Goal: Information Seeking & Learning: Learn about a topic

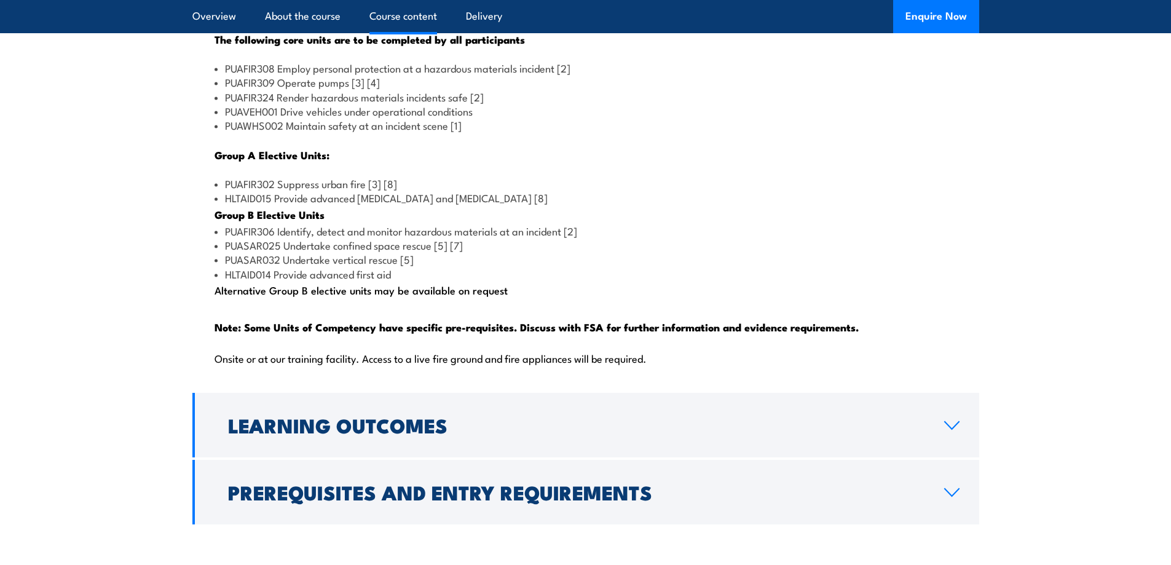
scroll to position [1290, 0]
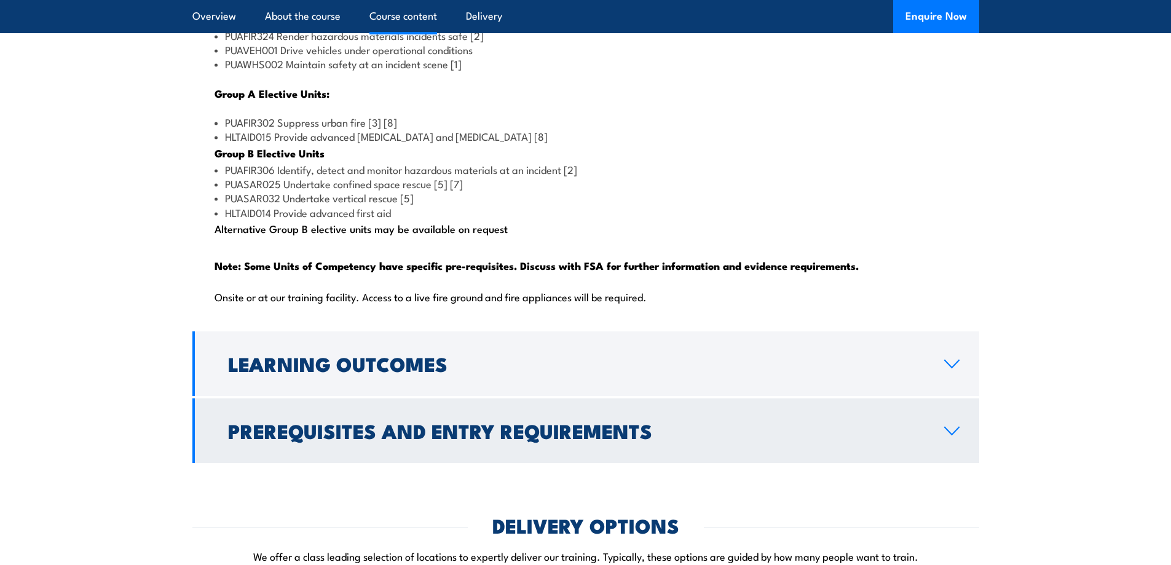
click at [679, 447] on link "Prerequisites and Entry Requirements" at bounding box center [585, 430] width 787 height 65
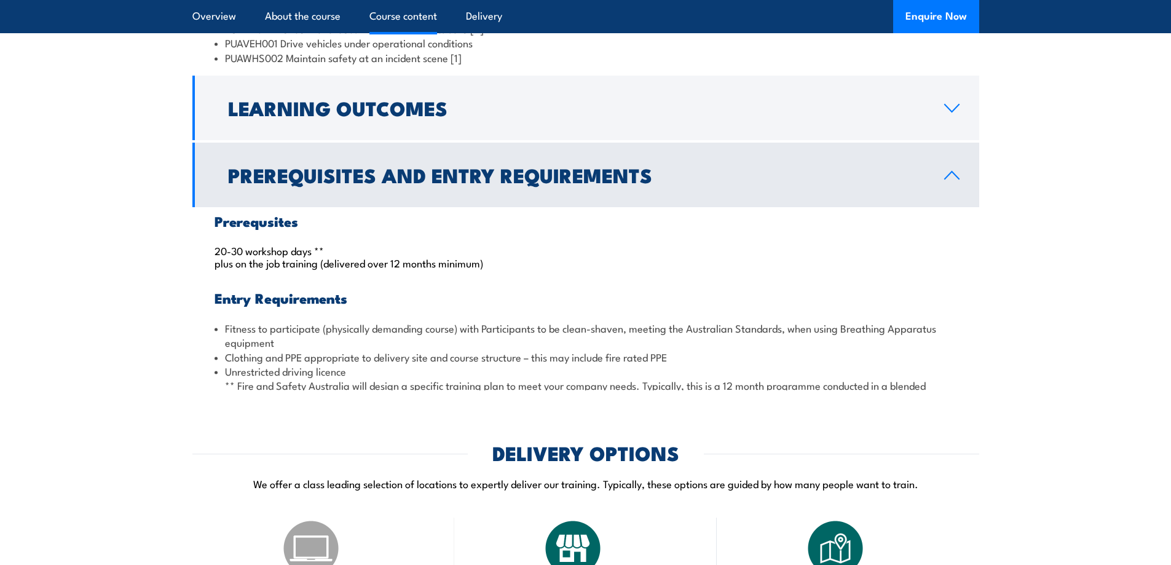
scroll to position [1226, 0]
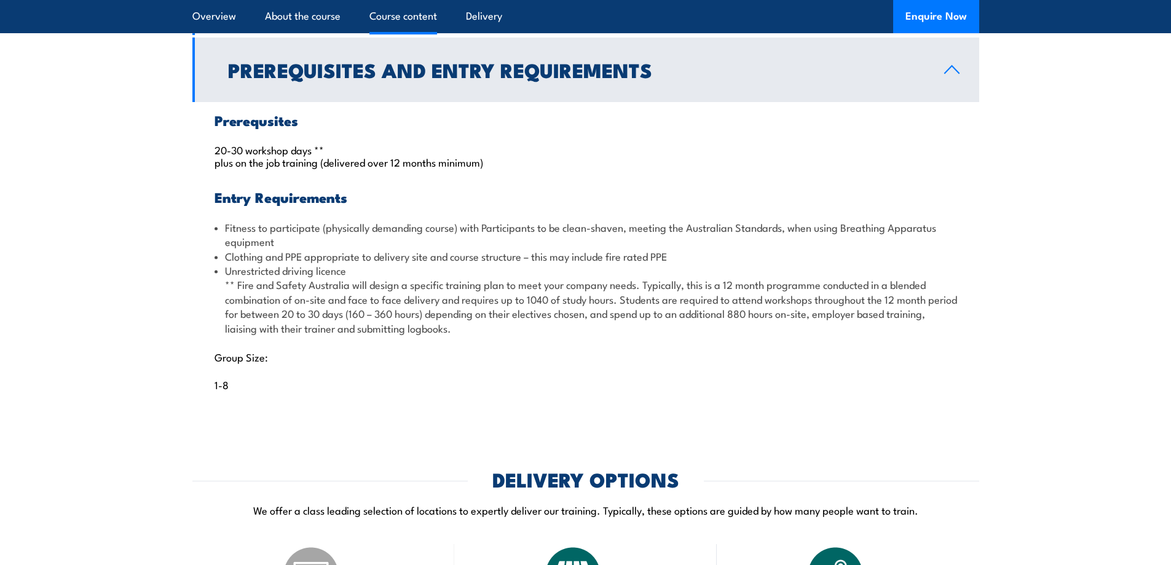
click at [601, 78] on h2 "Prerequisites and Entry Requirements" at bounding box center [576, 69] width 696 height 17
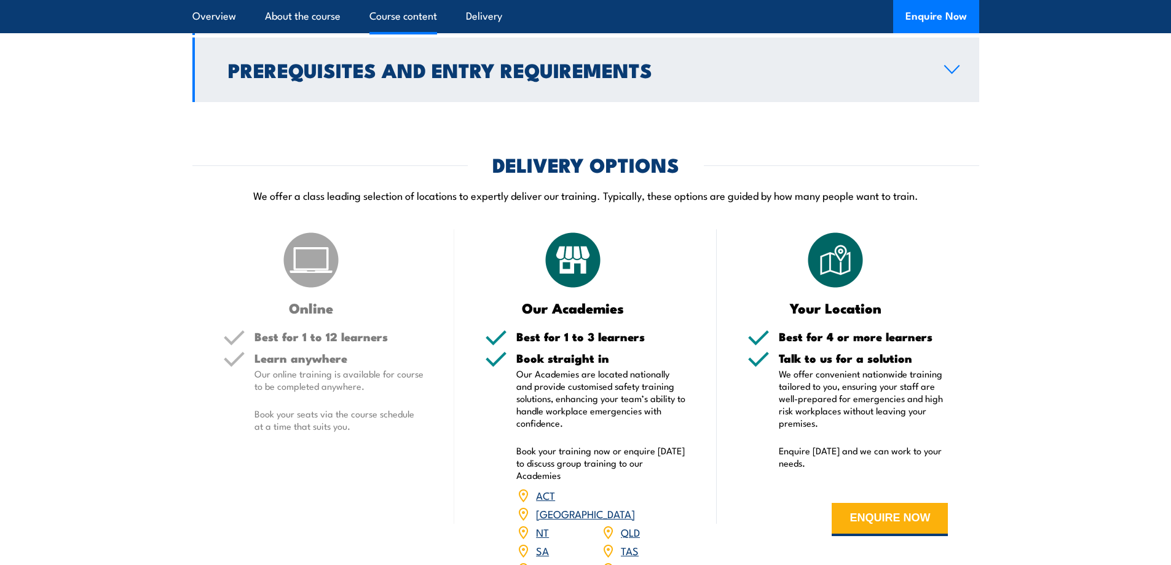
scroll to position [1164, 0]
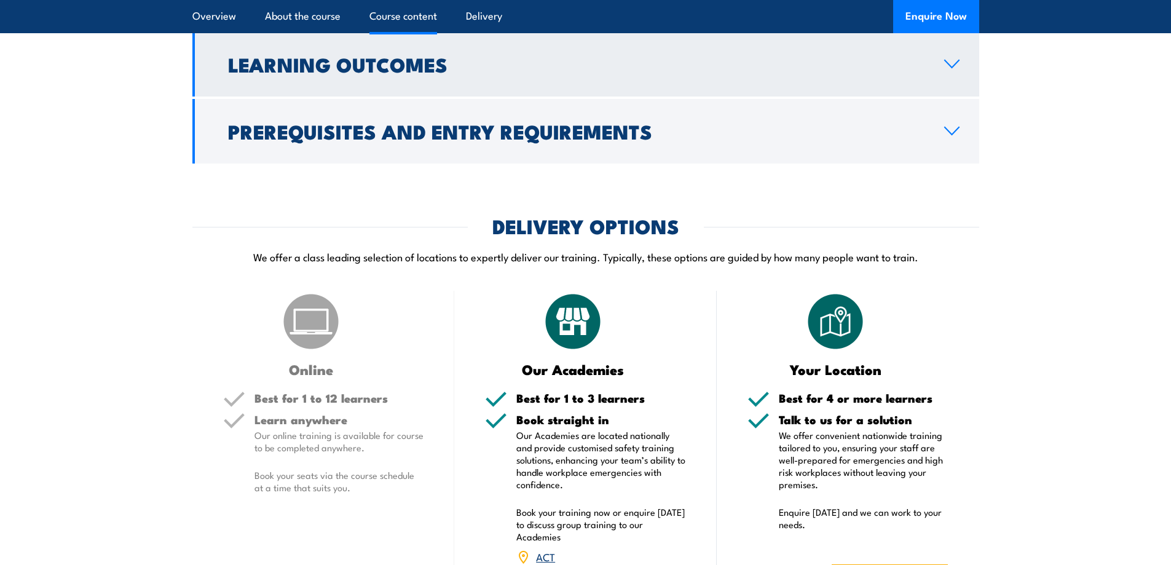
click at [564, 73] on h2 "Learning Outcomes" at bounding box center [576, 63] width 696 height 17
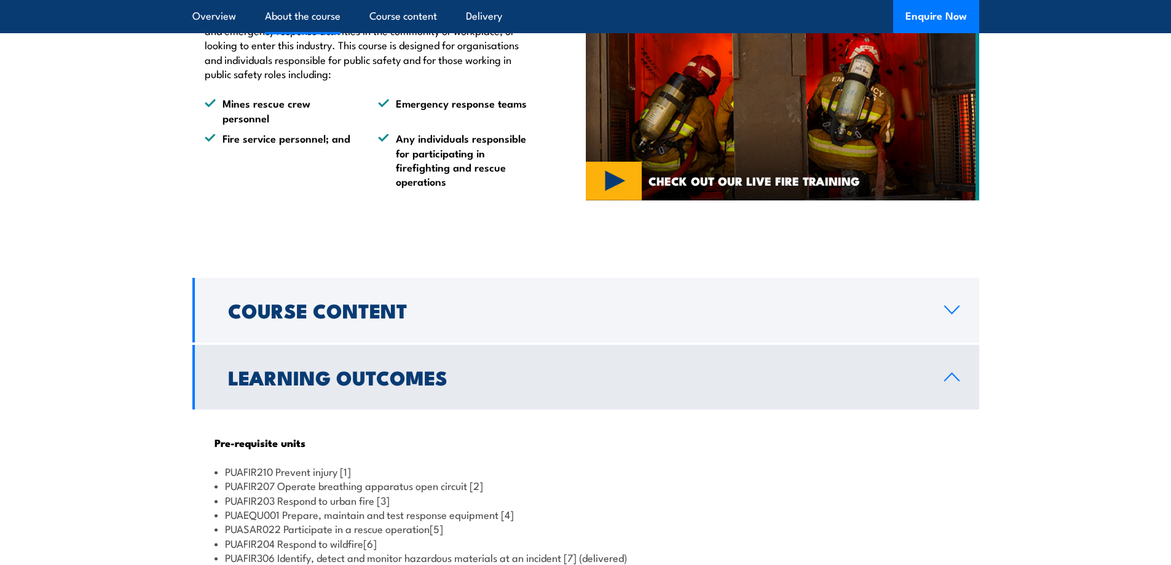
scroll to position [919, 0]
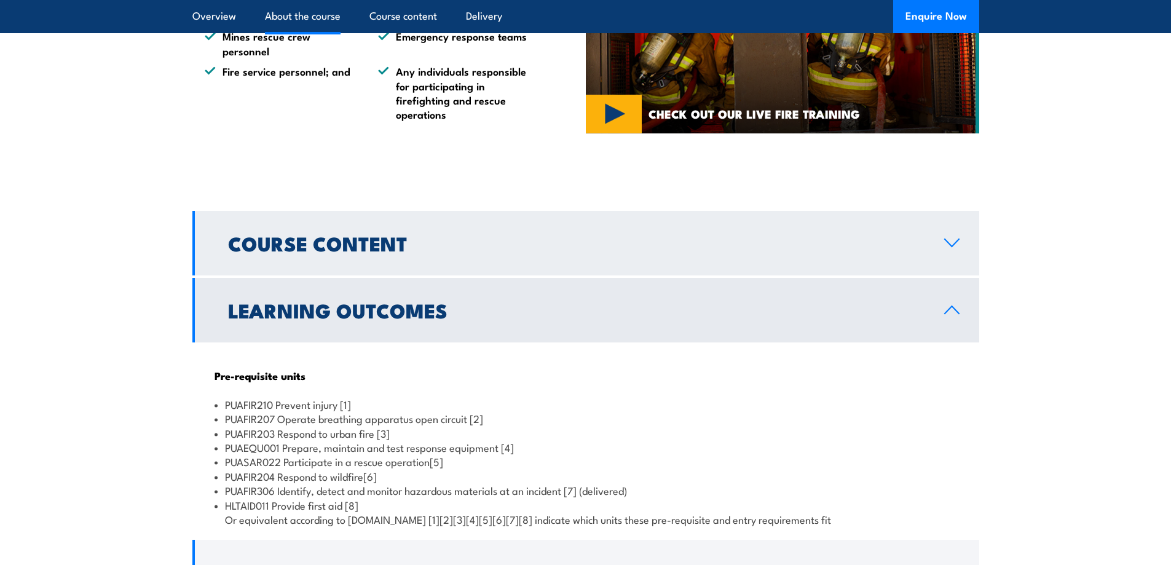
click at [468, 251] on h2 "Course Content" at bounding box center [576, 242] width 696 height 17
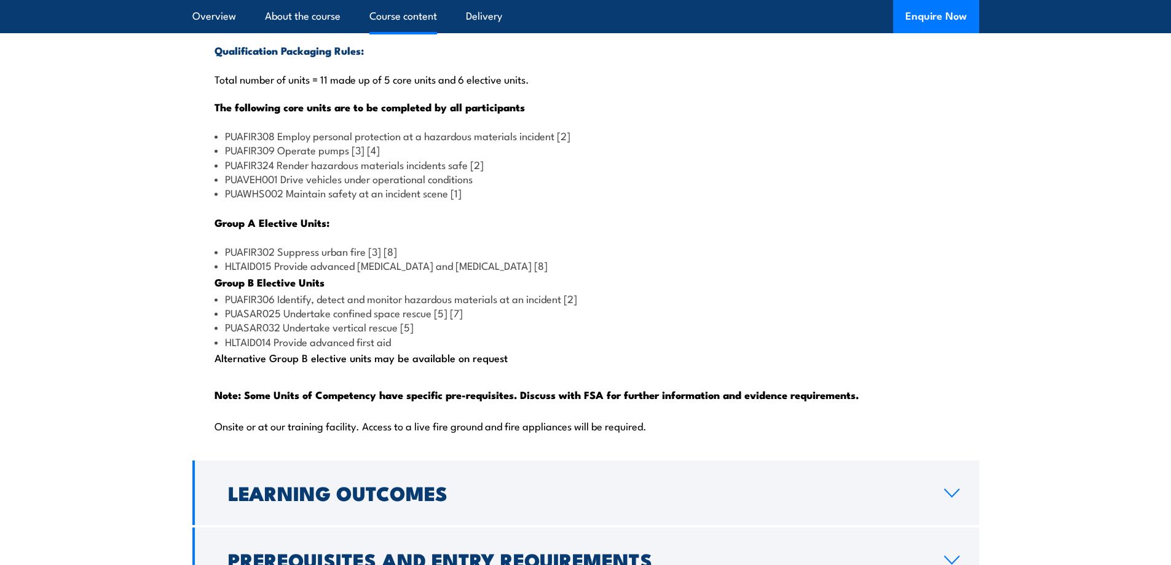
scroll to position [1226, 0]
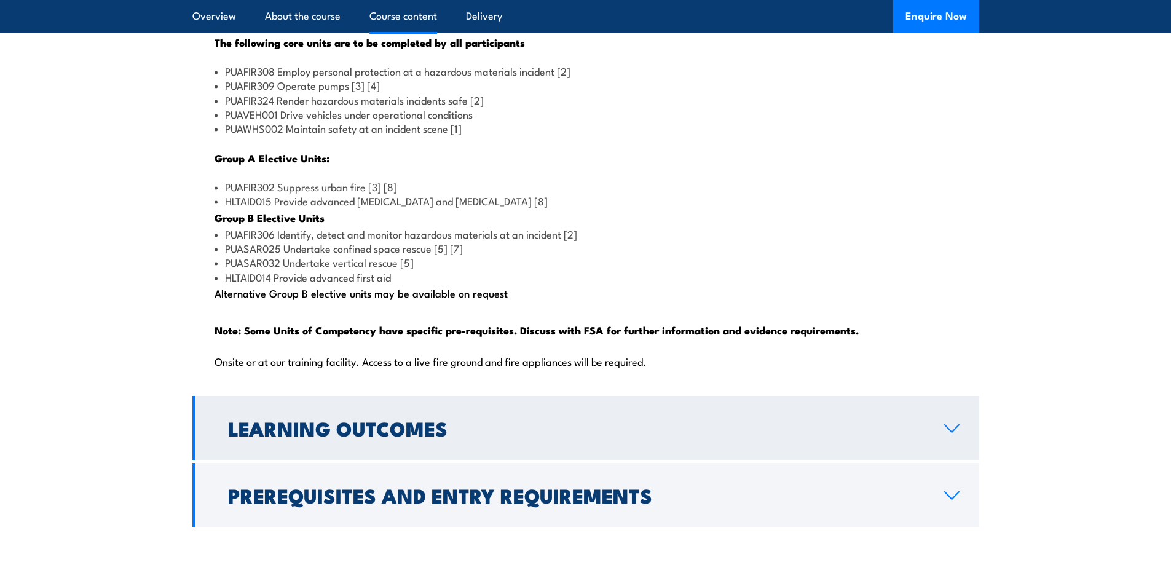
click at [842, 436] on h2 "Learning Outcomes" at bounding box center [576, 427] width 696 height 17
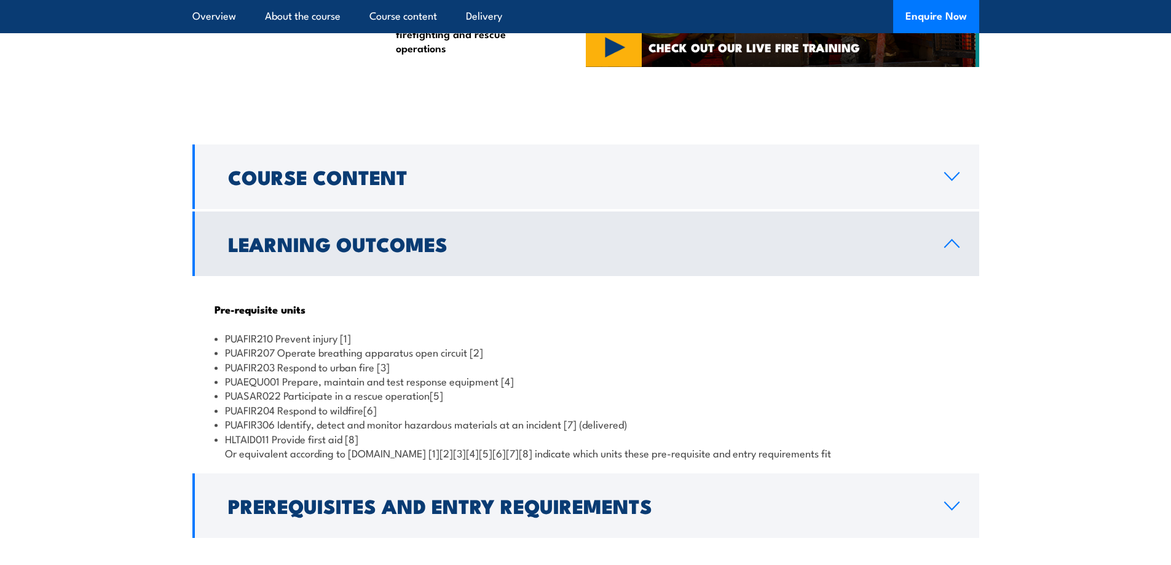
scroll to position [980, 0]
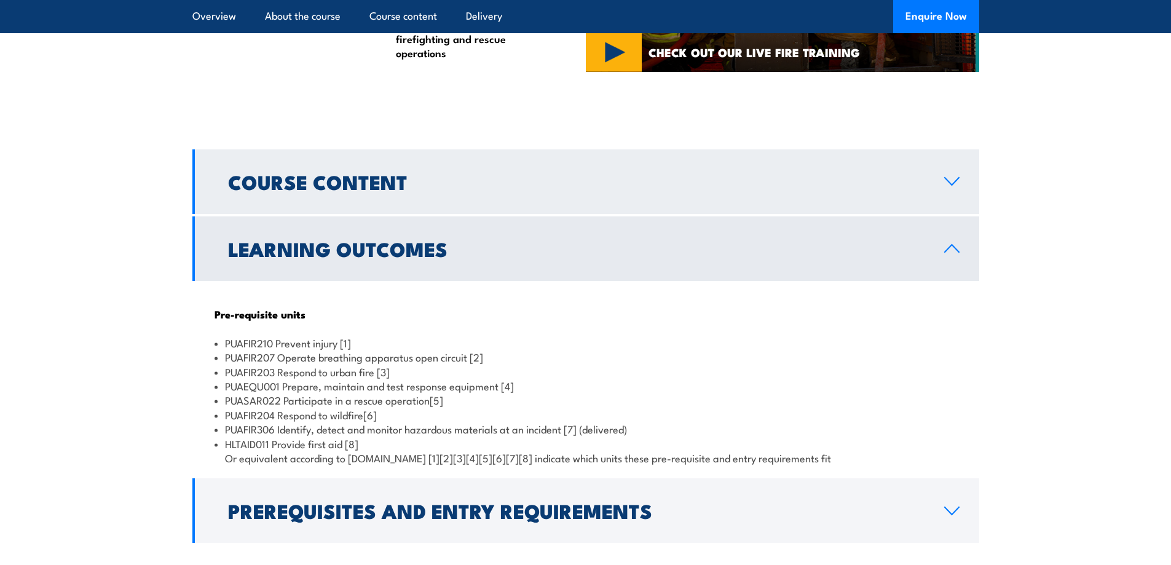
click at [710, 214] on link "Course Content" at bounding box center [585, 181] width 787 height 65
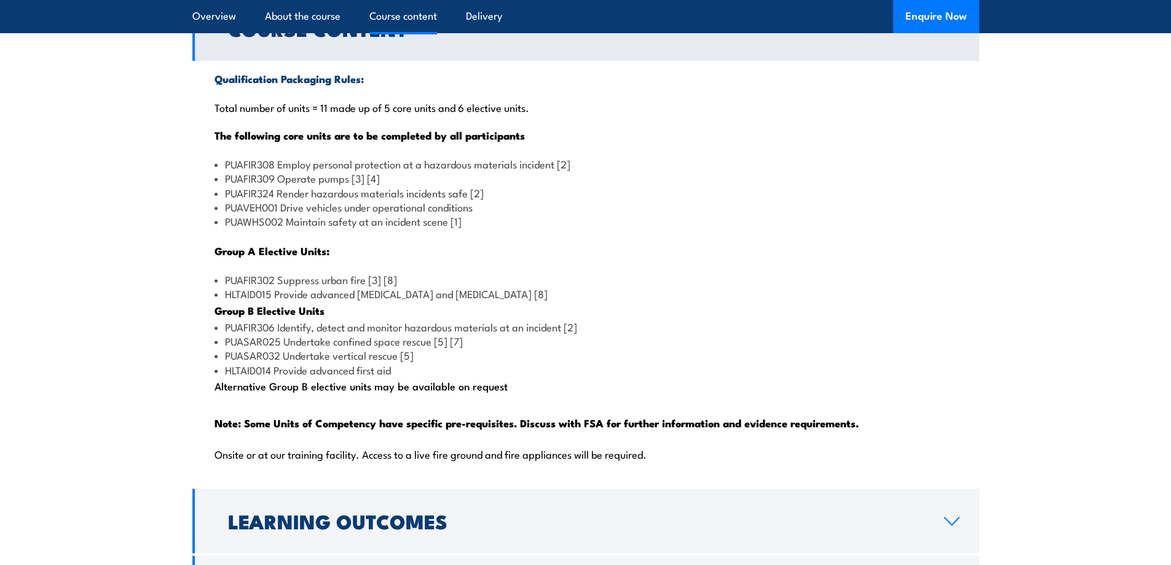
scroll to position [1103, 0]
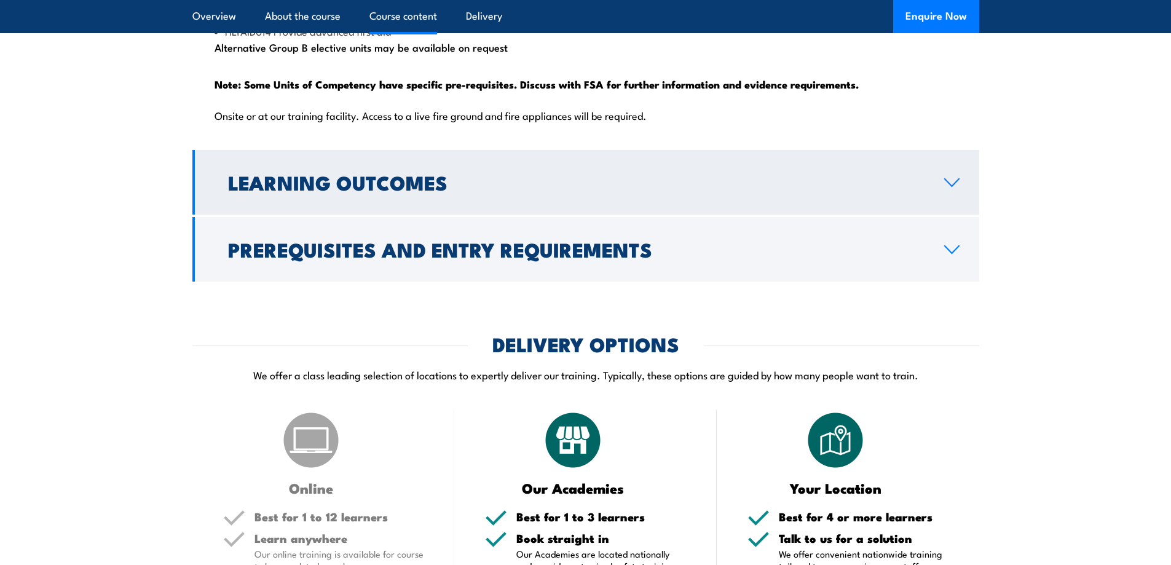
click at [355, 190] on h2 "Learning Outcomes" at bounding box center [576, 181] width 696 height 17
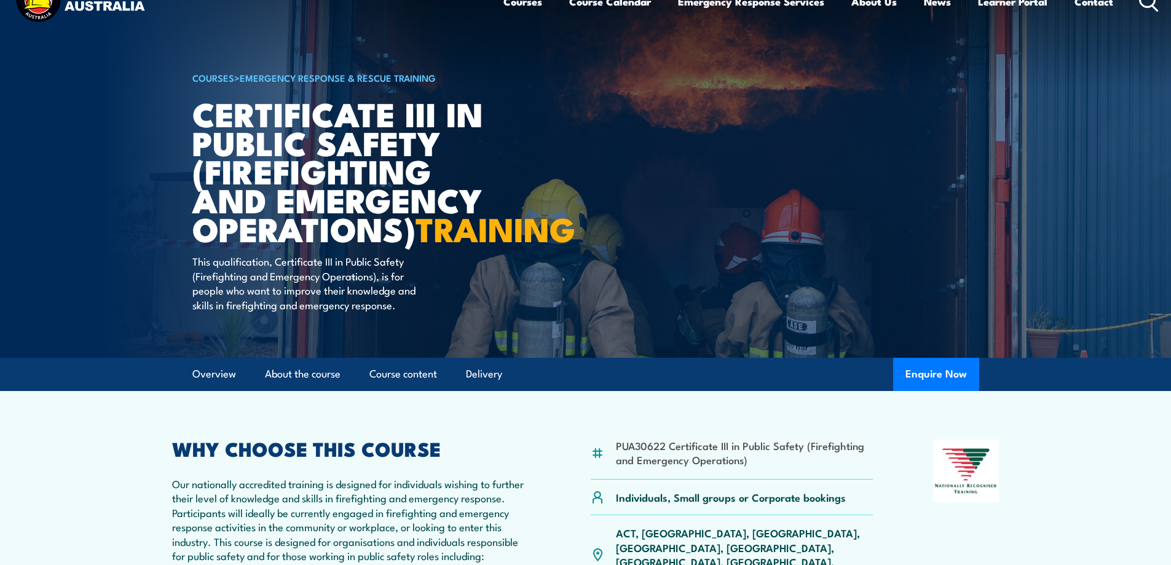
scroll to position [0, 0]
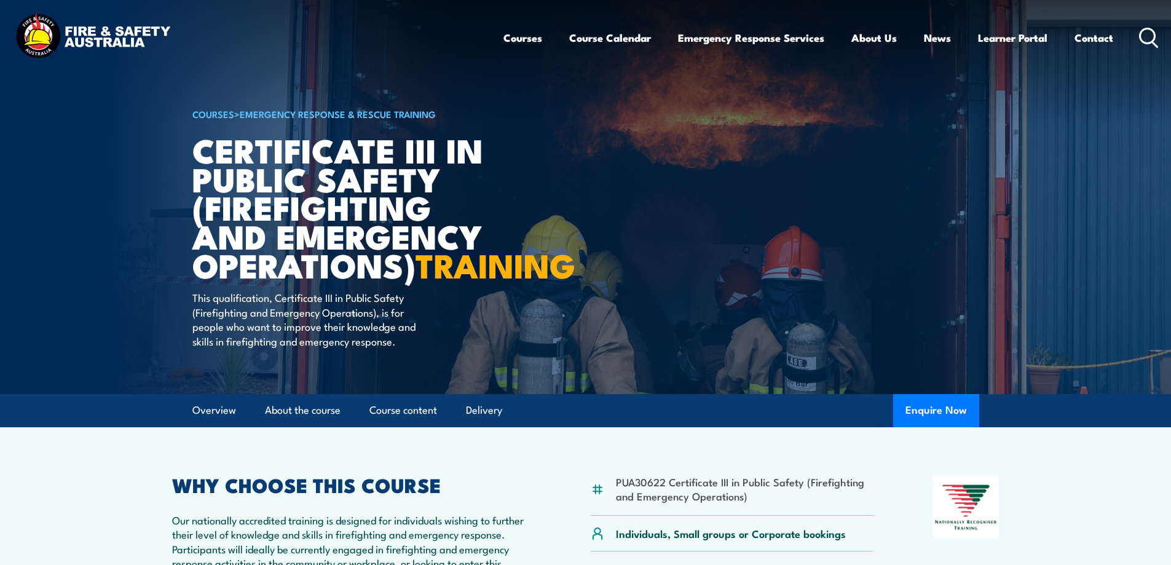
click at [445, 33] on div "Courses Course Calendar Emergency Response Services Services Overview Emergency…" at bounding box center [585, 37] width 1146 height 53
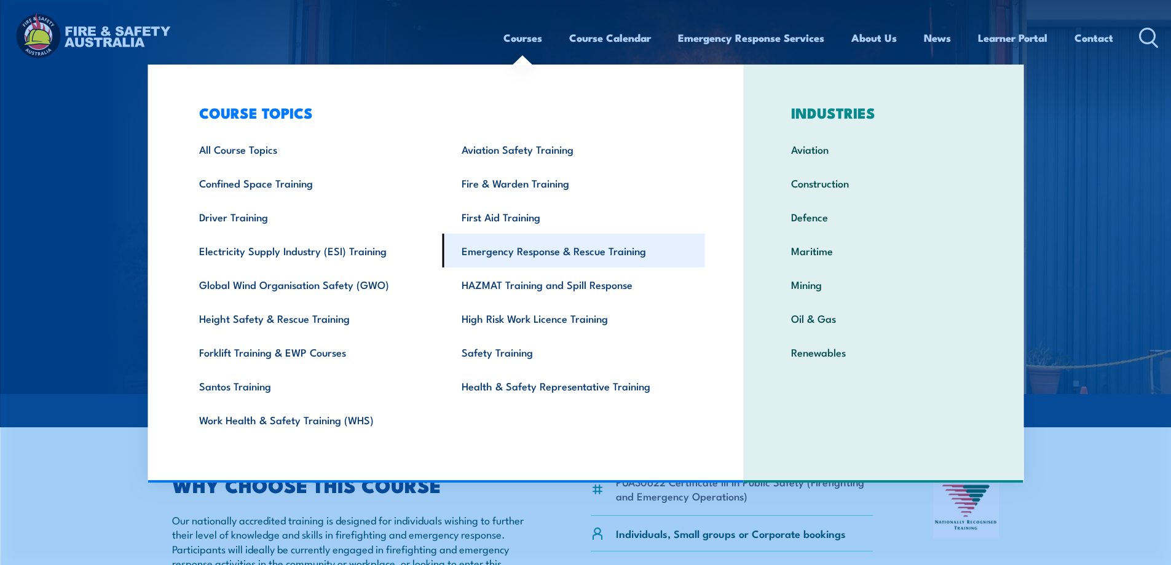
click at [562, 248] on link "Emergency Response & Rescue Training" at bounding box center [573, 251] width 262 height 34
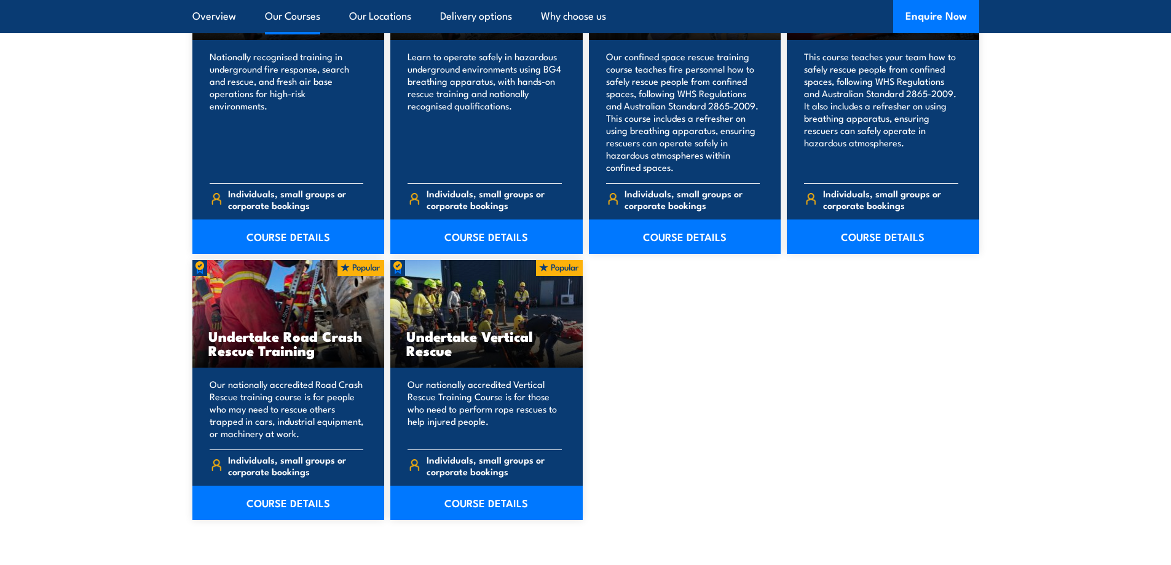
scroll to position [2396, 0]
